Goal: Obtain resource: Download file/media

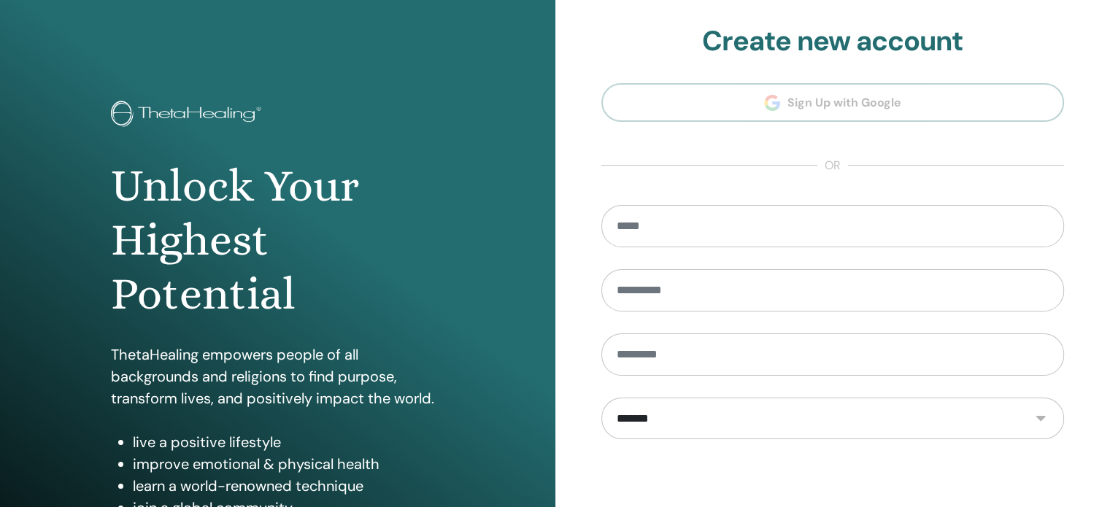
scroll to position [193, 0]
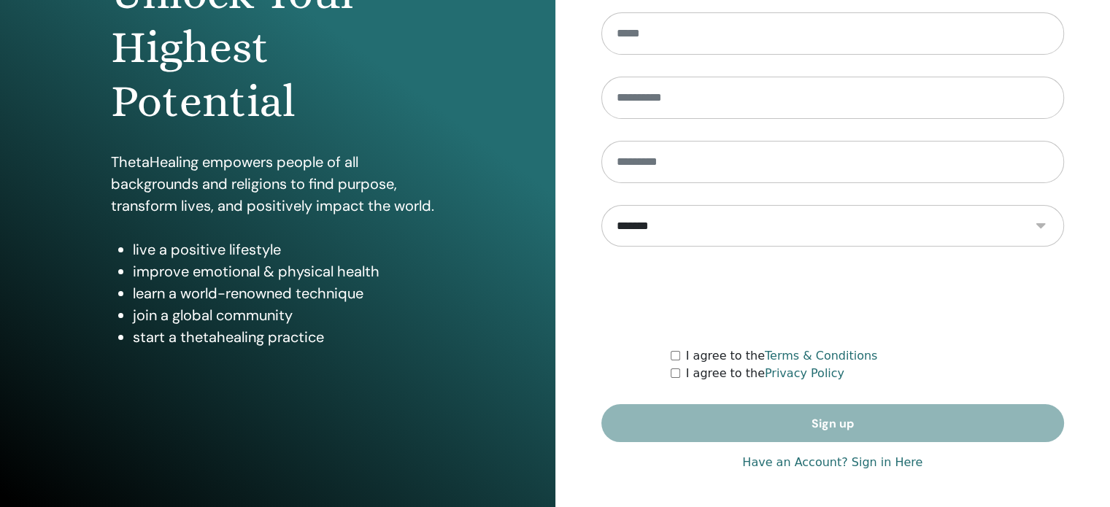
click at [889, 464] on link "Have an Account? Sign in Here" at bounding box center [832, 463] width 180 height 18
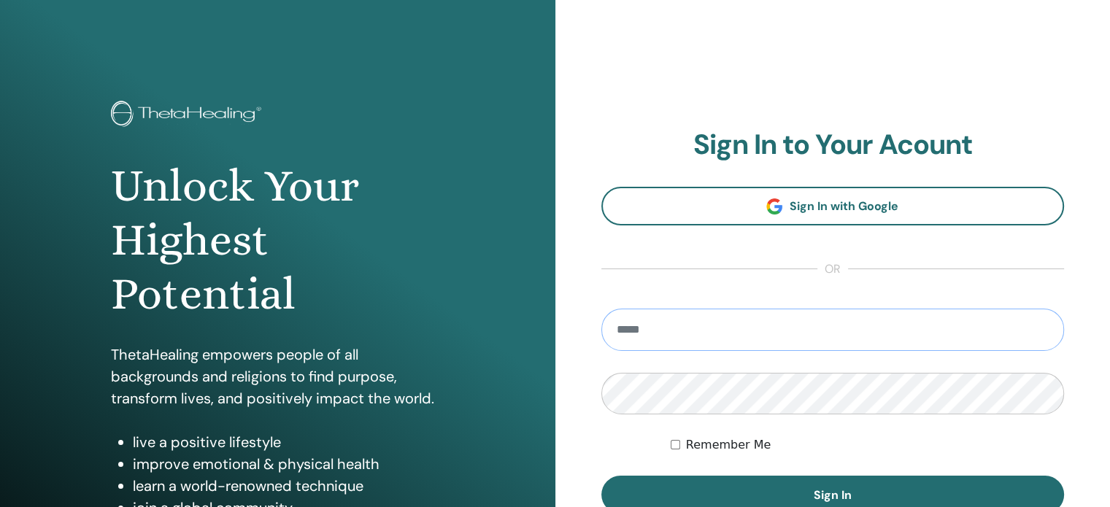
click at [779, 332] on input "email" at bounding box center [832, 330] width 463 height 42
type input "**********"
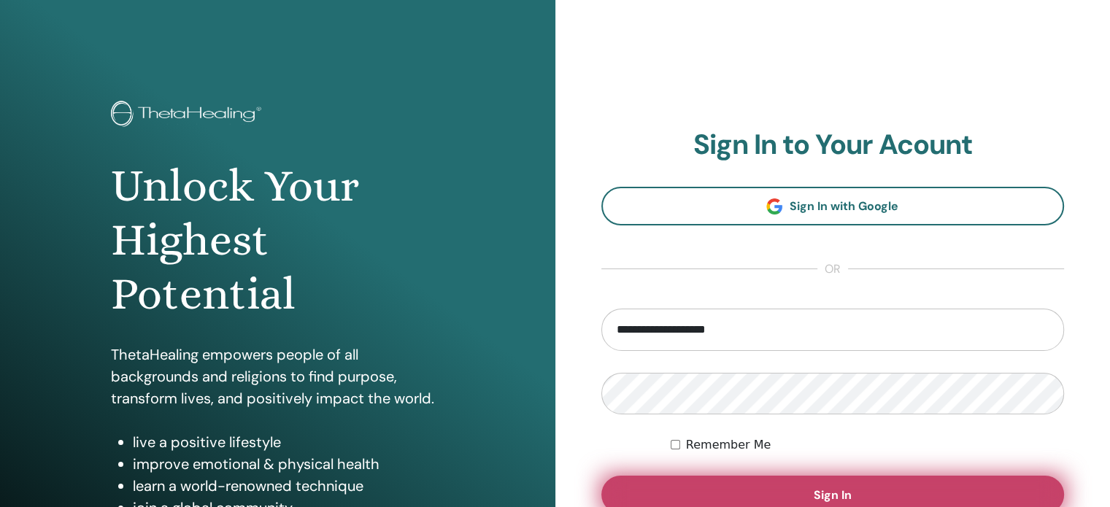
click at [862, 493] on button "Sign In" at bounding box center [832, 495] width 463 height 38
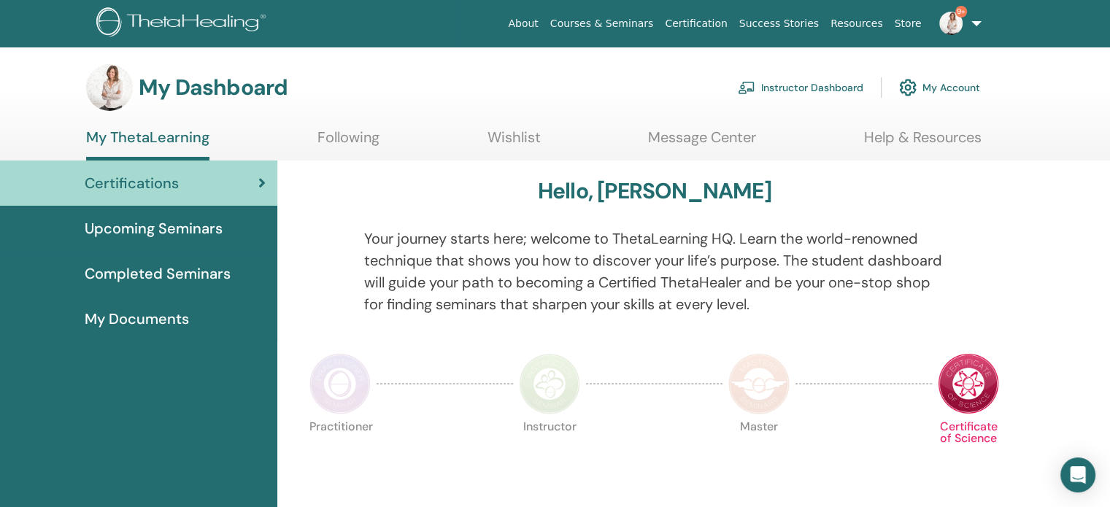
click at [798, 90] on link "Instructor Dashboard" at bounding box center [801, 88] width 126 height 32
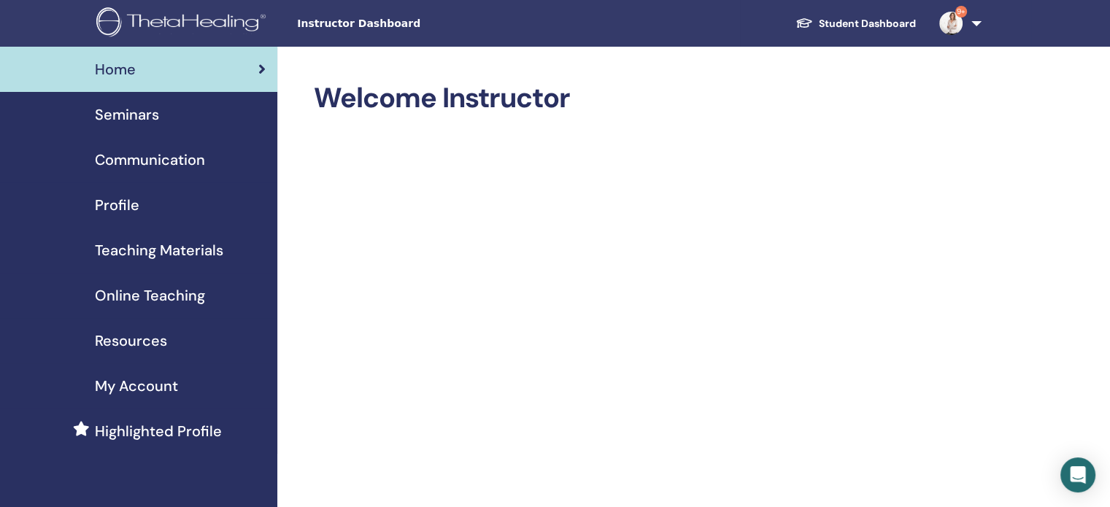
click at [140, 127] on link "Seminars" at bounding box center [138, 114] width 277 height 45
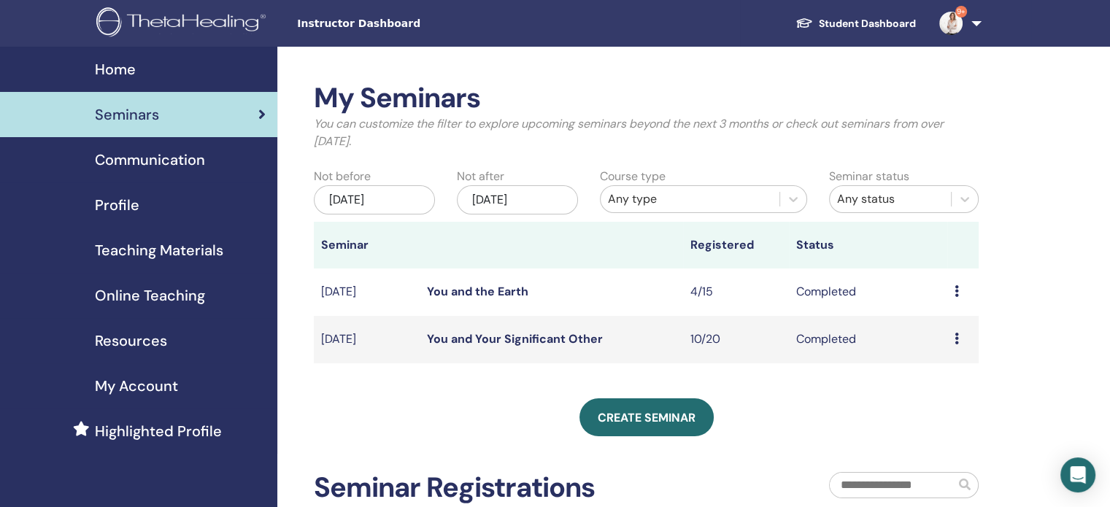
click at [171, 247] on span "Teaching Materials" at bounding box center [159, 250] width 128 height 22
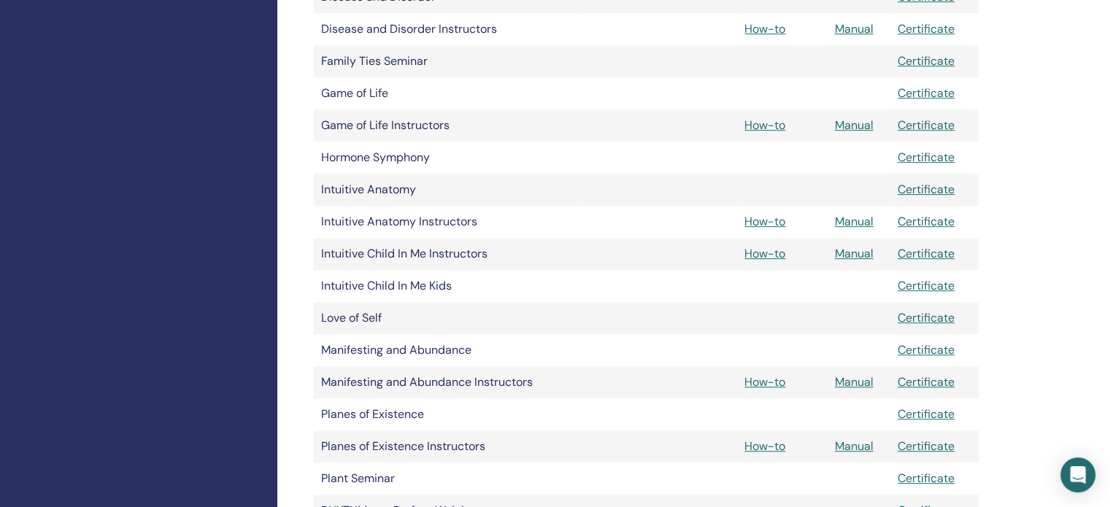
scroll to position [797, 0]
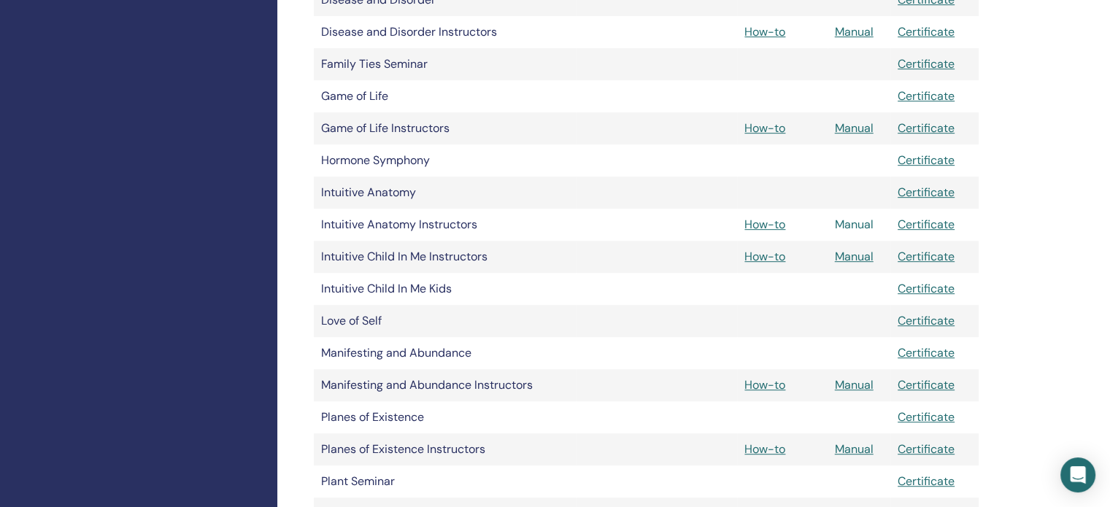
click at [854, 225] on link "Manual" at bounding box center [854, 224] width 39 height 15
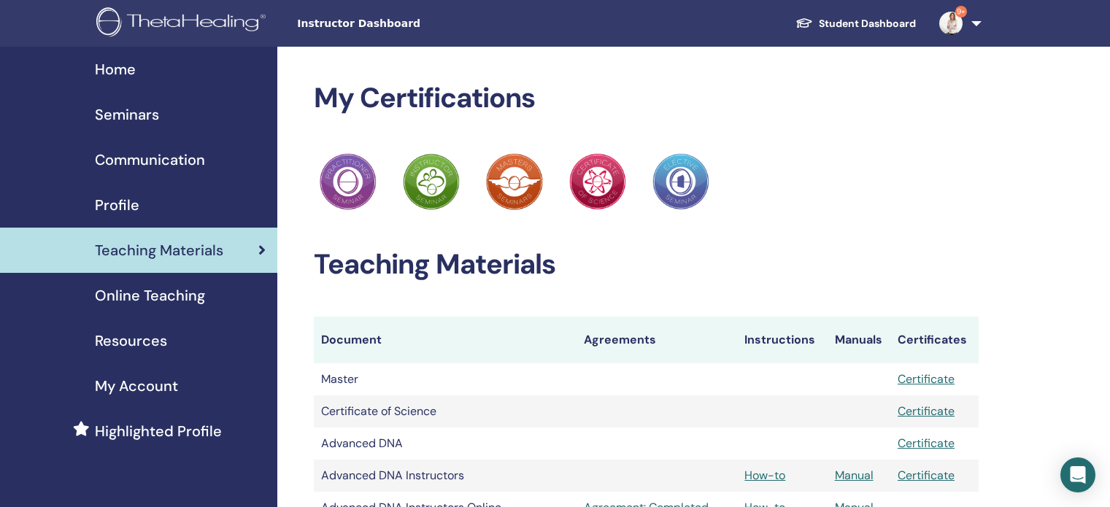
scroll to position [797, 0]
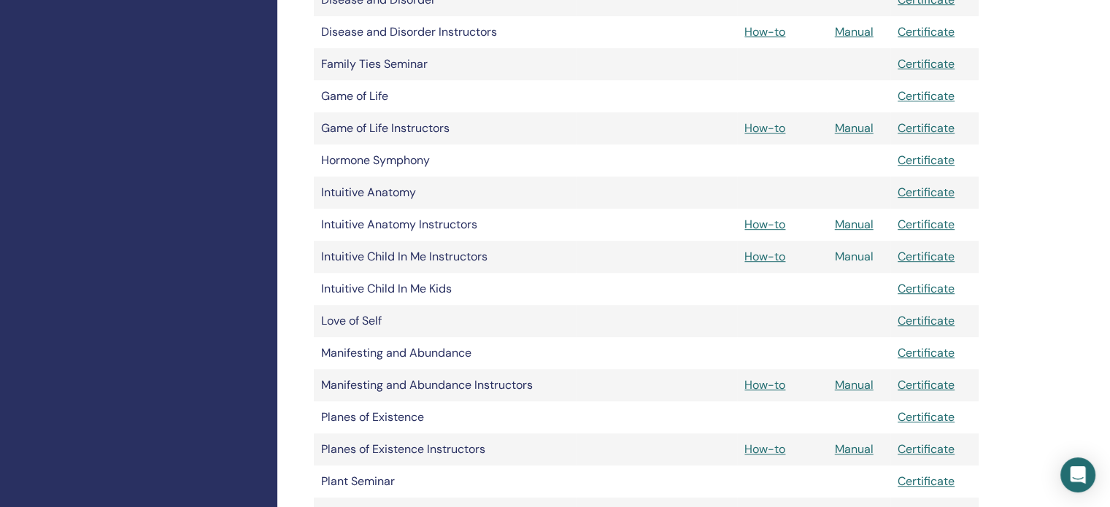
click at [865, 256] on link "Manual" at bounding box center [854, 256] width 39 height 15
